Goal: Navigation & Orientation: Find specific page/section

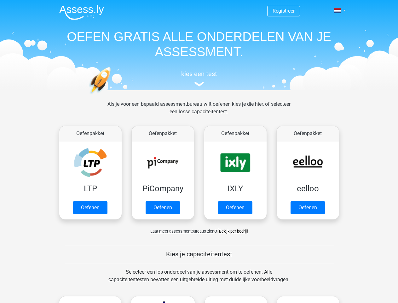
click at [338, 11] on span at bounding box center [337, 10] width 7 height 5
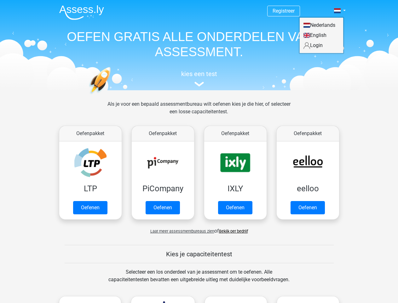
click at [181, 231] on span "Laat meer assessmentbureaus zien" at bounding box center [182, 230] width 64 height 5
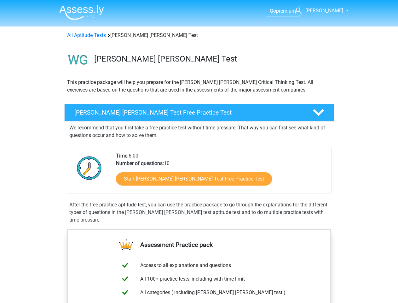
click at [329, 11] on span "rish" at bounding box center [324, 11] width 38 height 6
